Goal: Task Accomplishment & Management: Manage account settings

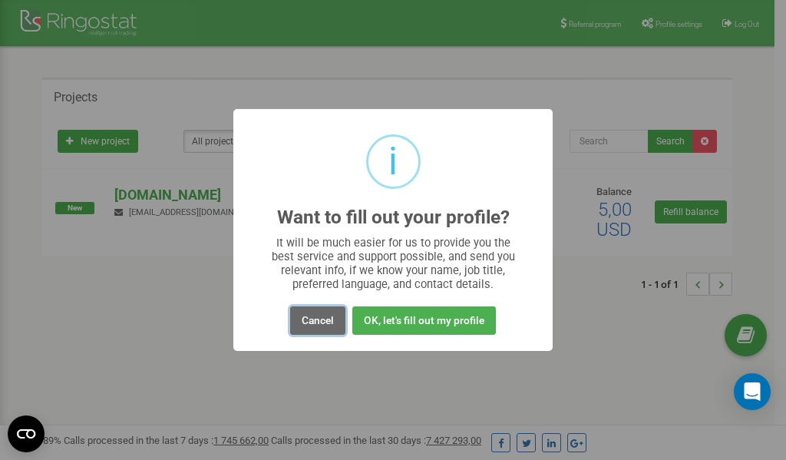
click at [326, 320] on button "Cancel" at bounding box center [317, 320] width 55 height 28
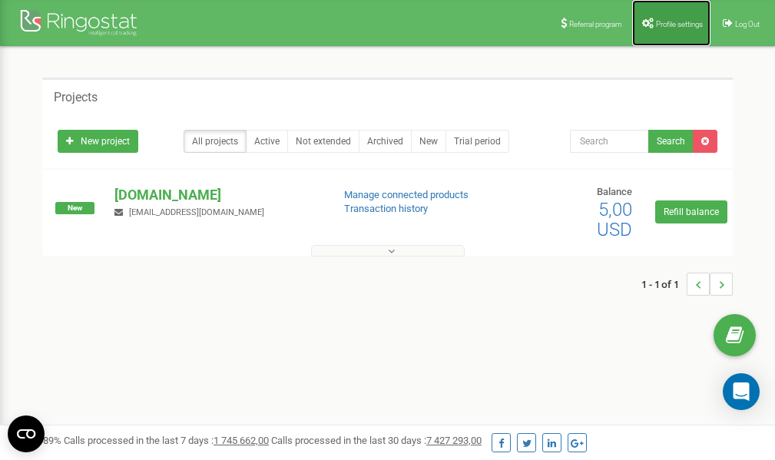
click at [668, 25] on span "Profile settings" at bounding box center [679, 24] width 47 height 8
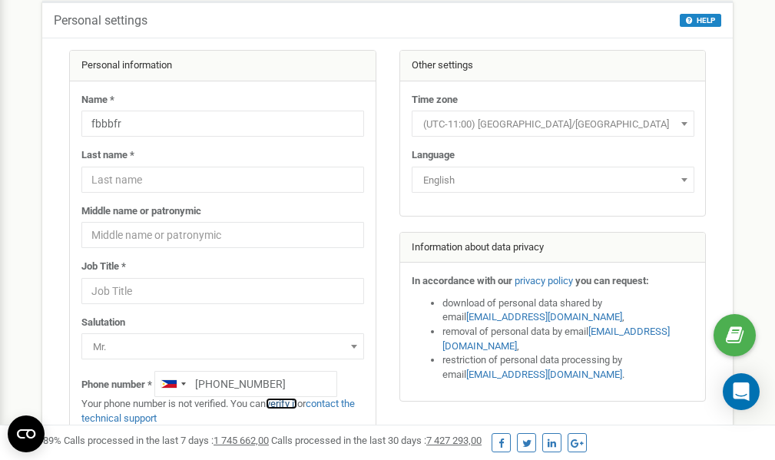
click at [286, 403] on link "verify it" at bounding box center [281, 404] width 31 height 12
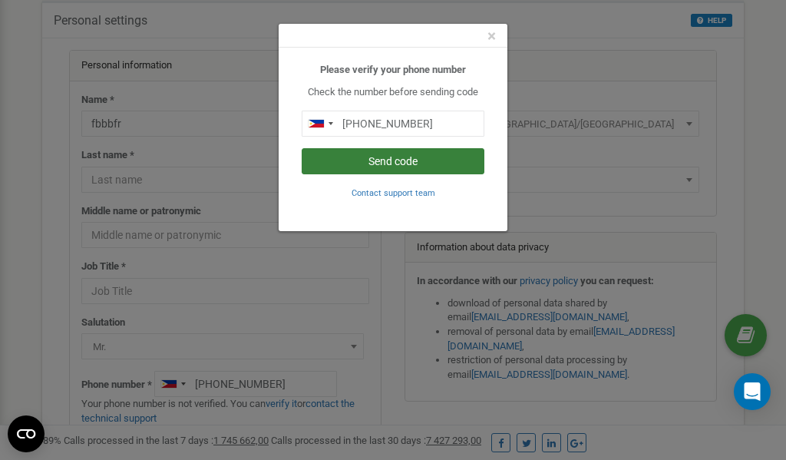
click at [370, 161] on button "Send code" at bounding box center [393, 161] width 183 height 26
